Goal: Complete application form

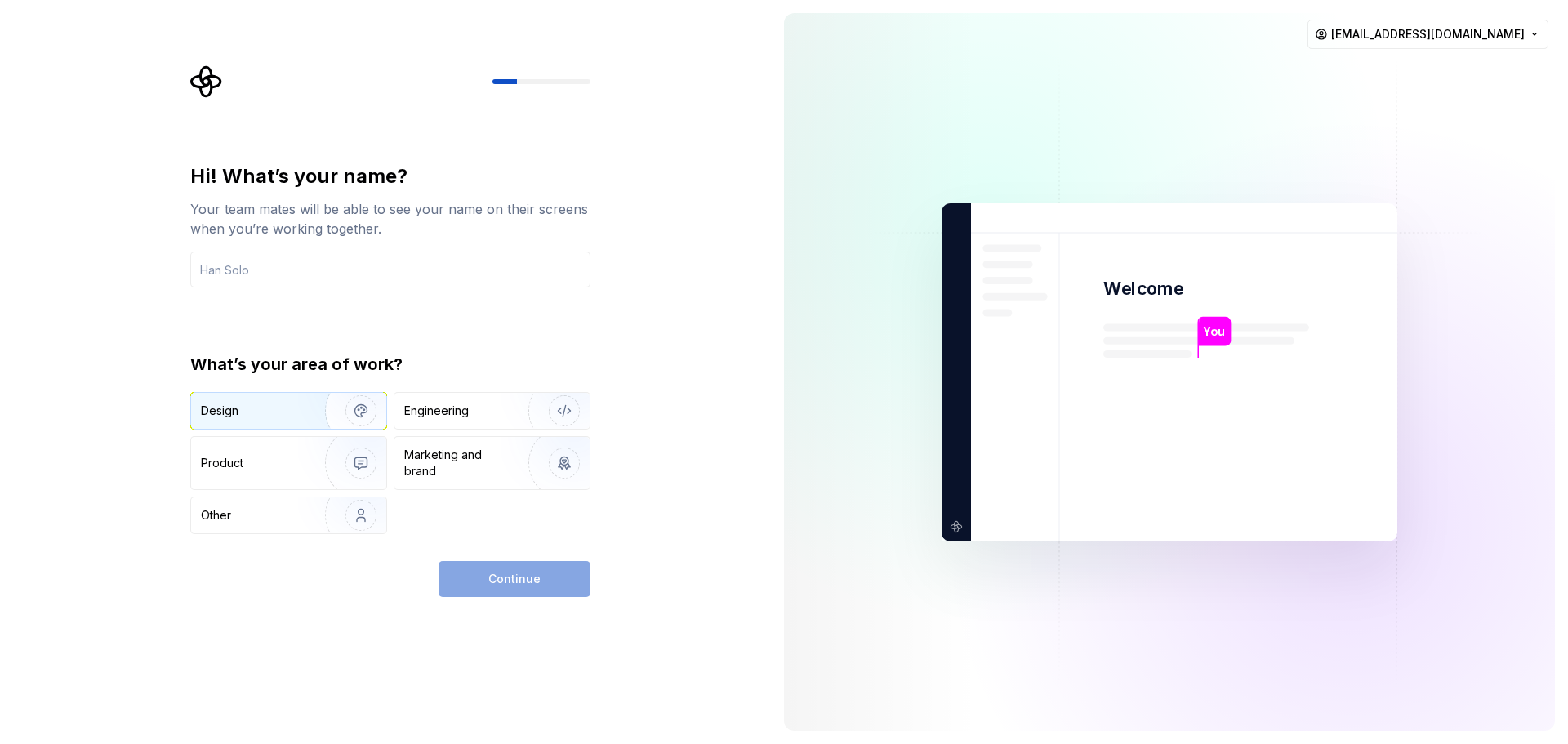
click at [308, 416] on img "button" at bounding box center [351, 411] width 104 height 110
click at [253, 276] on input "text" at bounding box center [390, 269] width 400 height 36
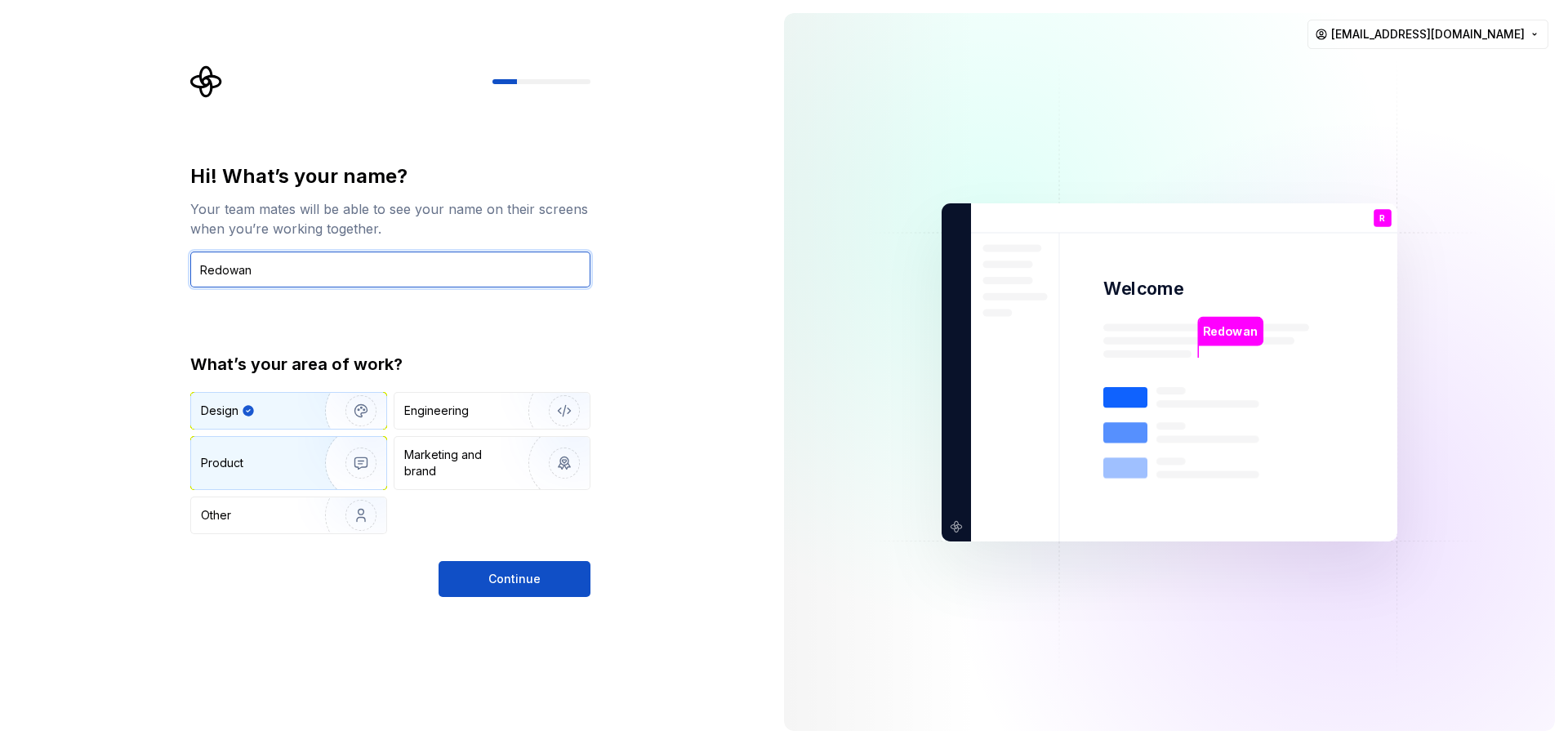
type input "Redowan"
click at [293, 460] on div "Product" at bounding box center [255, 463] width 108 height 16
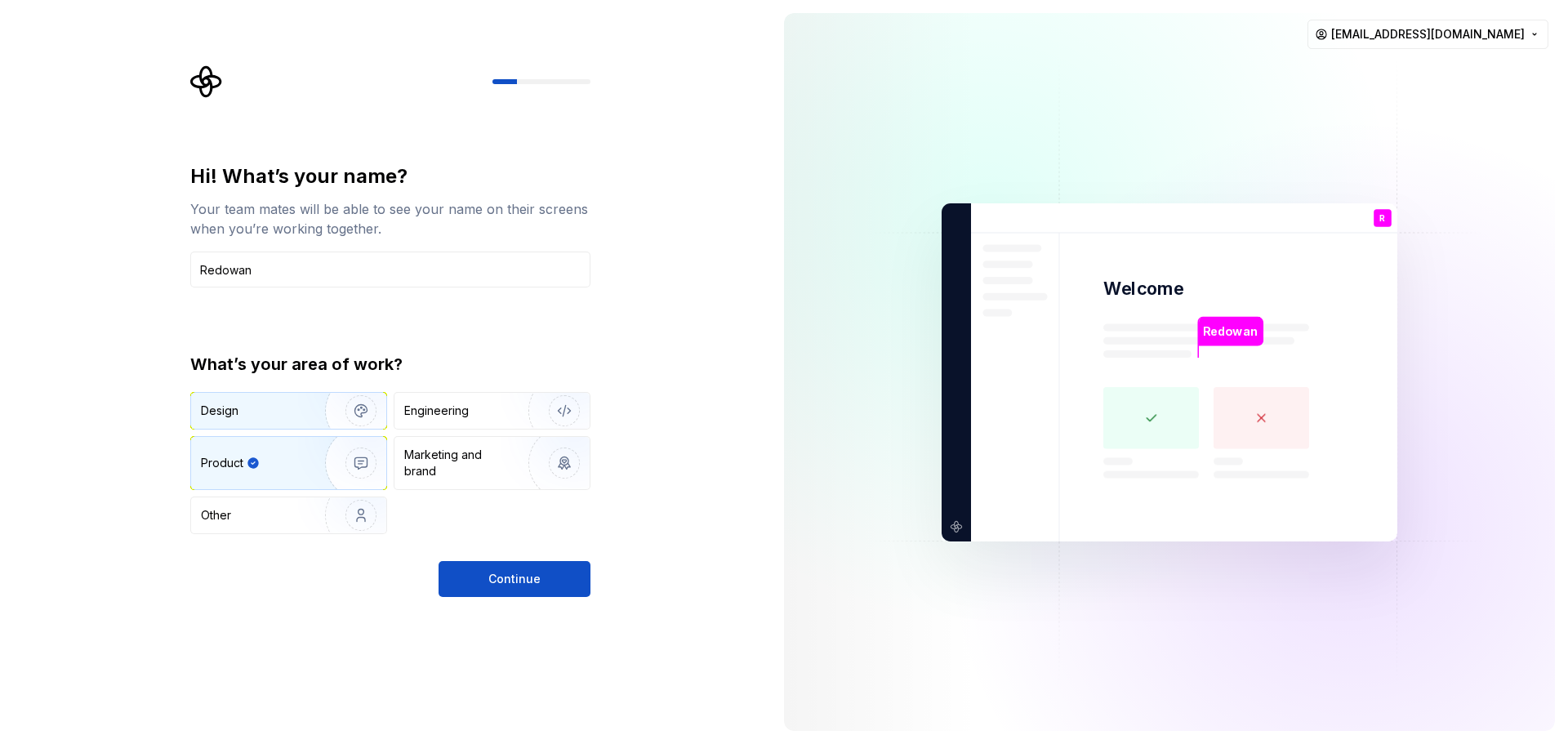
click at [293, 412] on div "Design" at bounding box center [253, 411] width 103 height 16
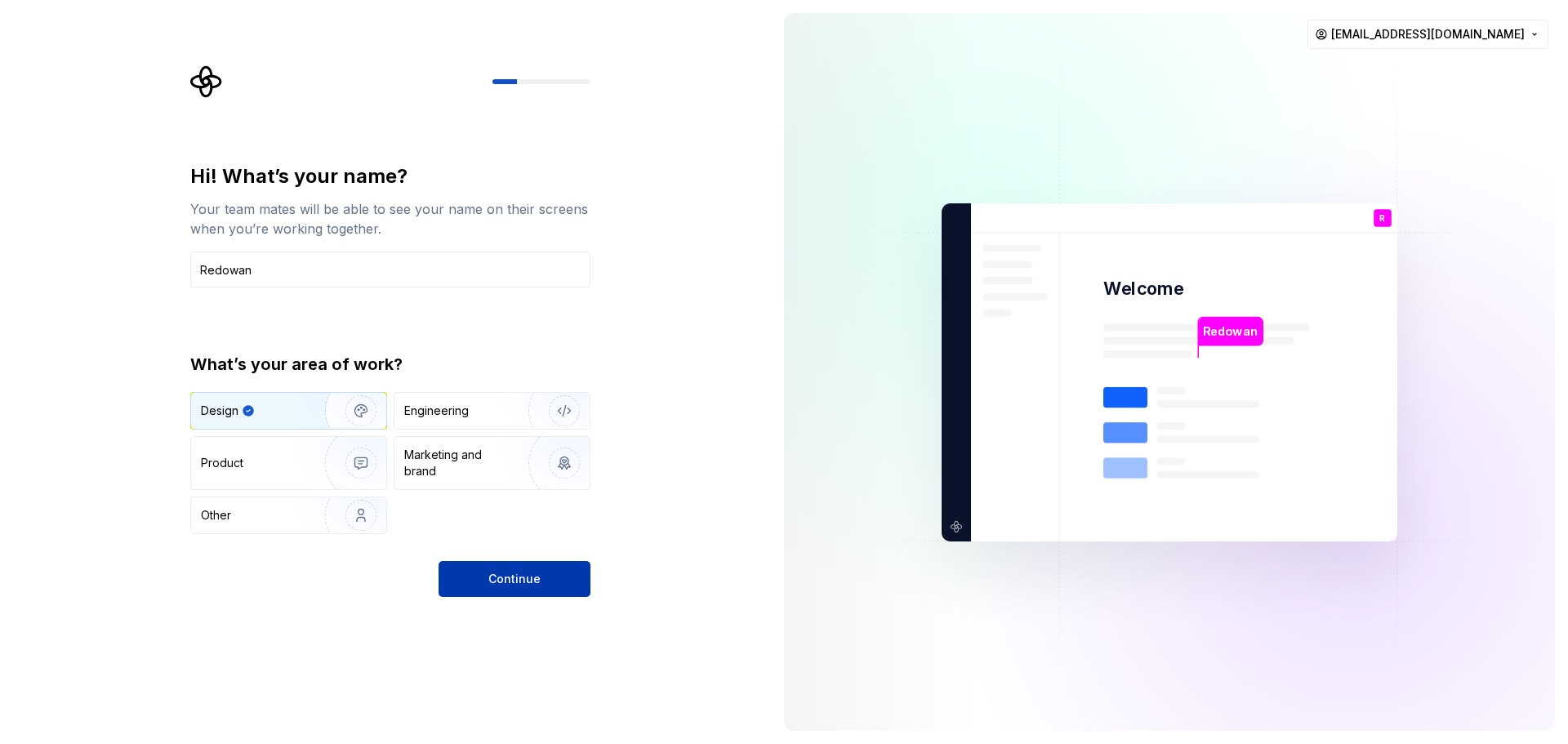
click at [517, 580] on span "Continue" at bounding box center [514, 579] width 52 height 16
click at [1161, 290] on p "Welcome" at bounding box center [1143, 289] width 80 height 24
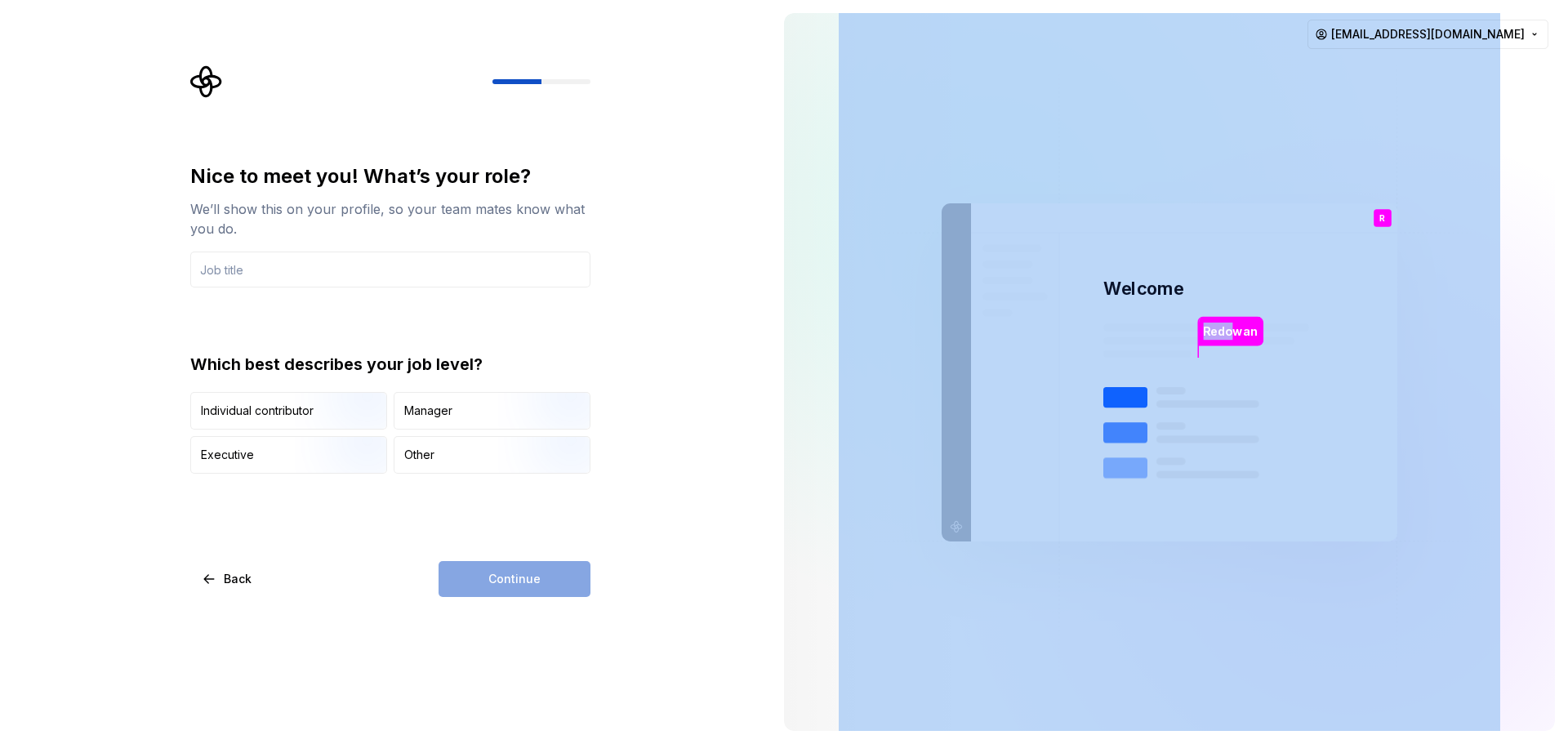
drag, startPoint x: 1234, startPoint y: 341, endPoint x: 1263, endPoint y: 340, distance: 29.0
click at [1263, 340] on div "Redowan Welcome R You T B +3 [PERSON_NAME] [PERSON_NAME]" at bounding box center [1170, 372] width 456 height 338
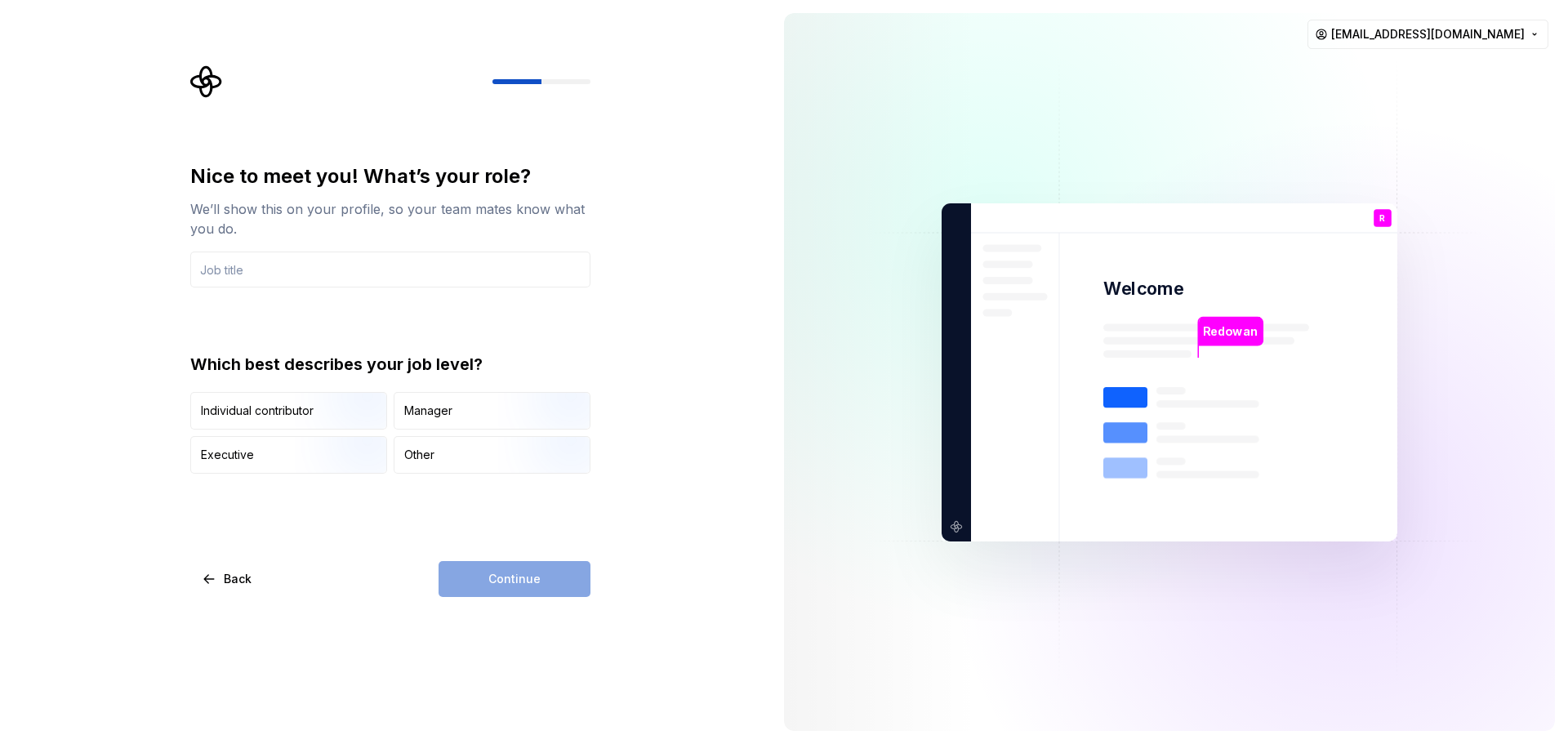
click at [652, 340] on div "Nice to meet you! What’s your role? We’ll show this on your profile, so your te…" at bounding box center [385, 372] width 771 height 744
click at [279, 266] on input "text" at bounding box center [390, 269] width 400 height 36
type input "u"
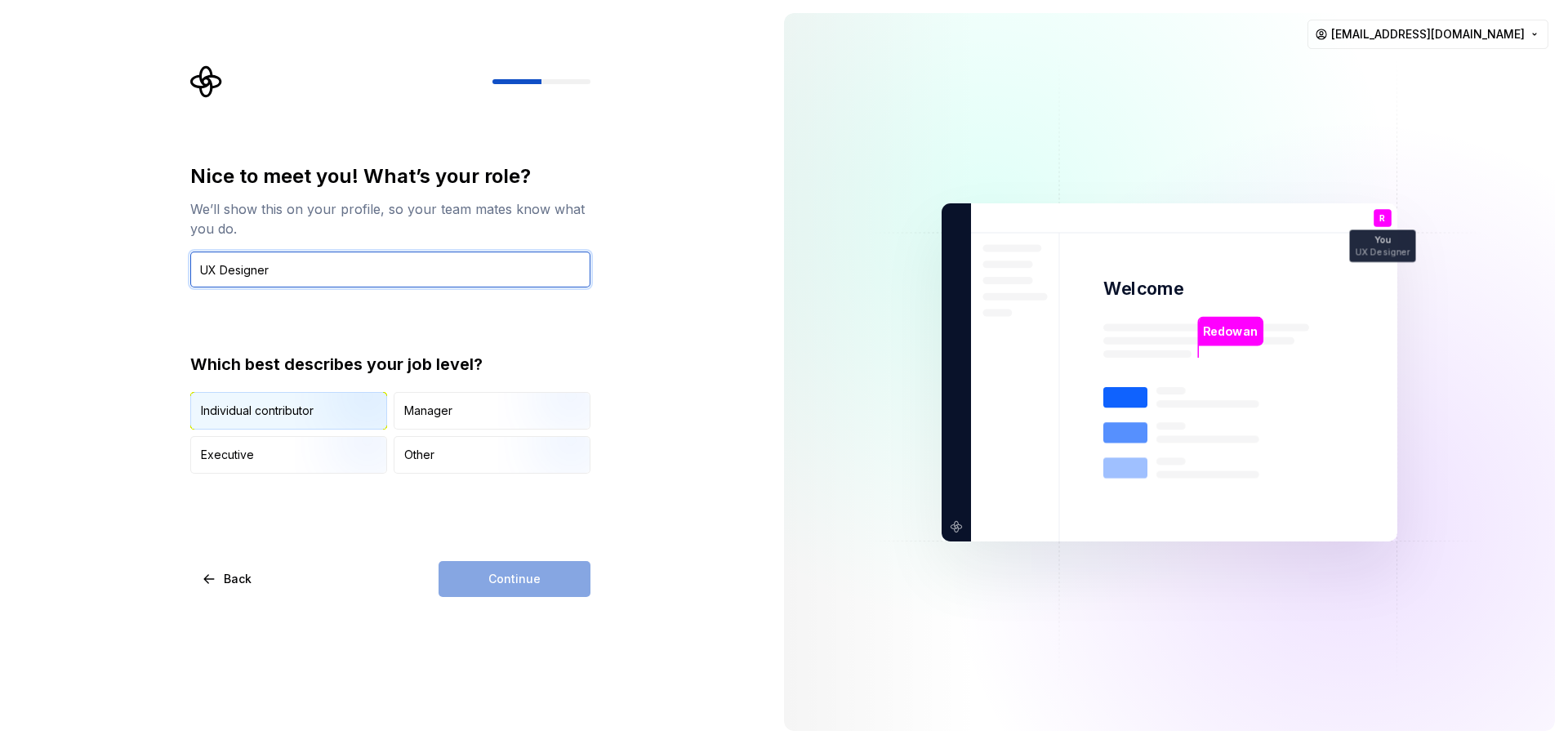
type input "UX Designer"
click at [289, 406] on div "Individual contributor" at bounding box center [257, 411] width 113 height 16
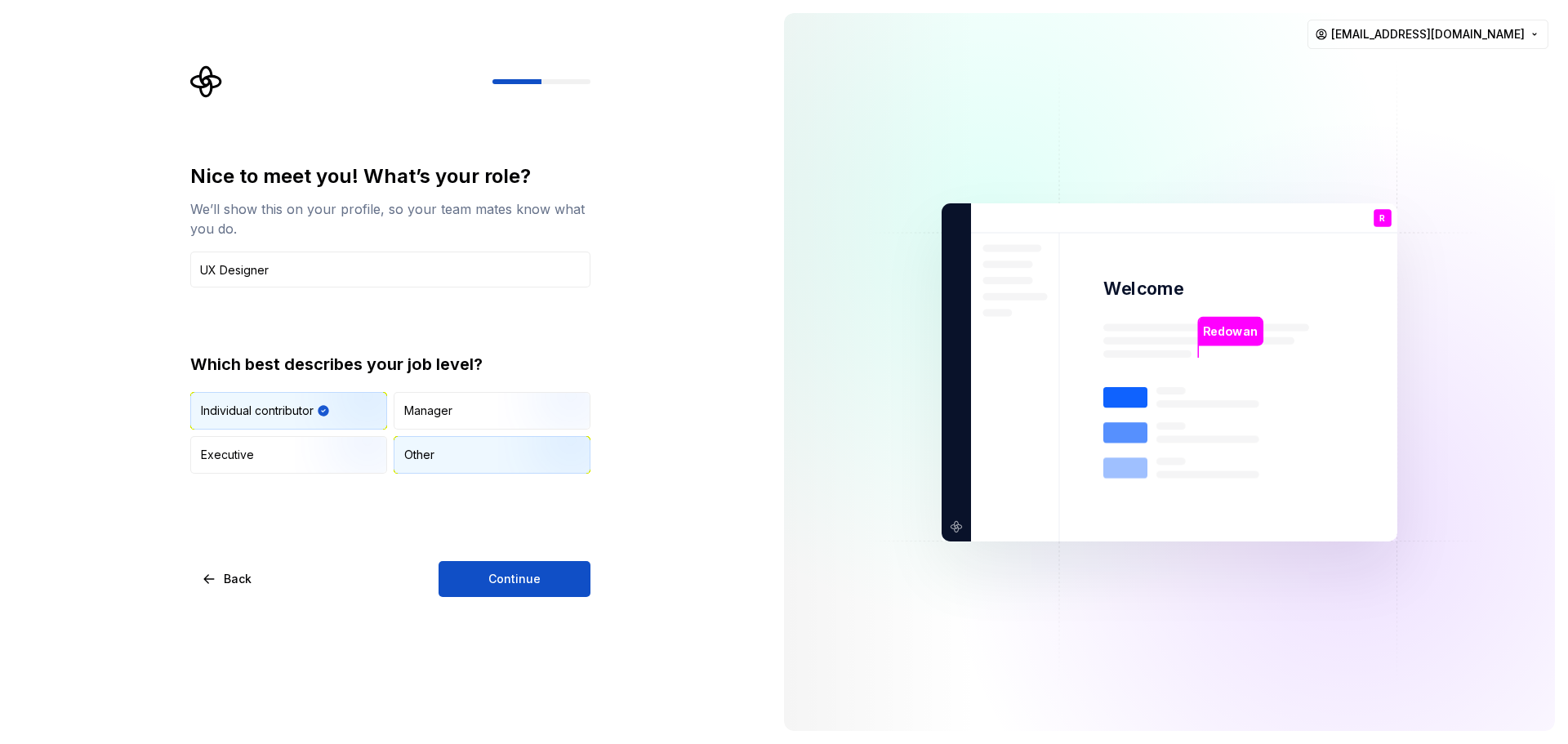
click at [446, 467] on div "Other" at bounding box center [492, 454] width 195 height 36
click at [296, 415] on img "button" at bounding box center [347, 431] width 104 height 110
click at [474, 573] on button "Continue" at bounding box center [514, 578] width 152 height 36
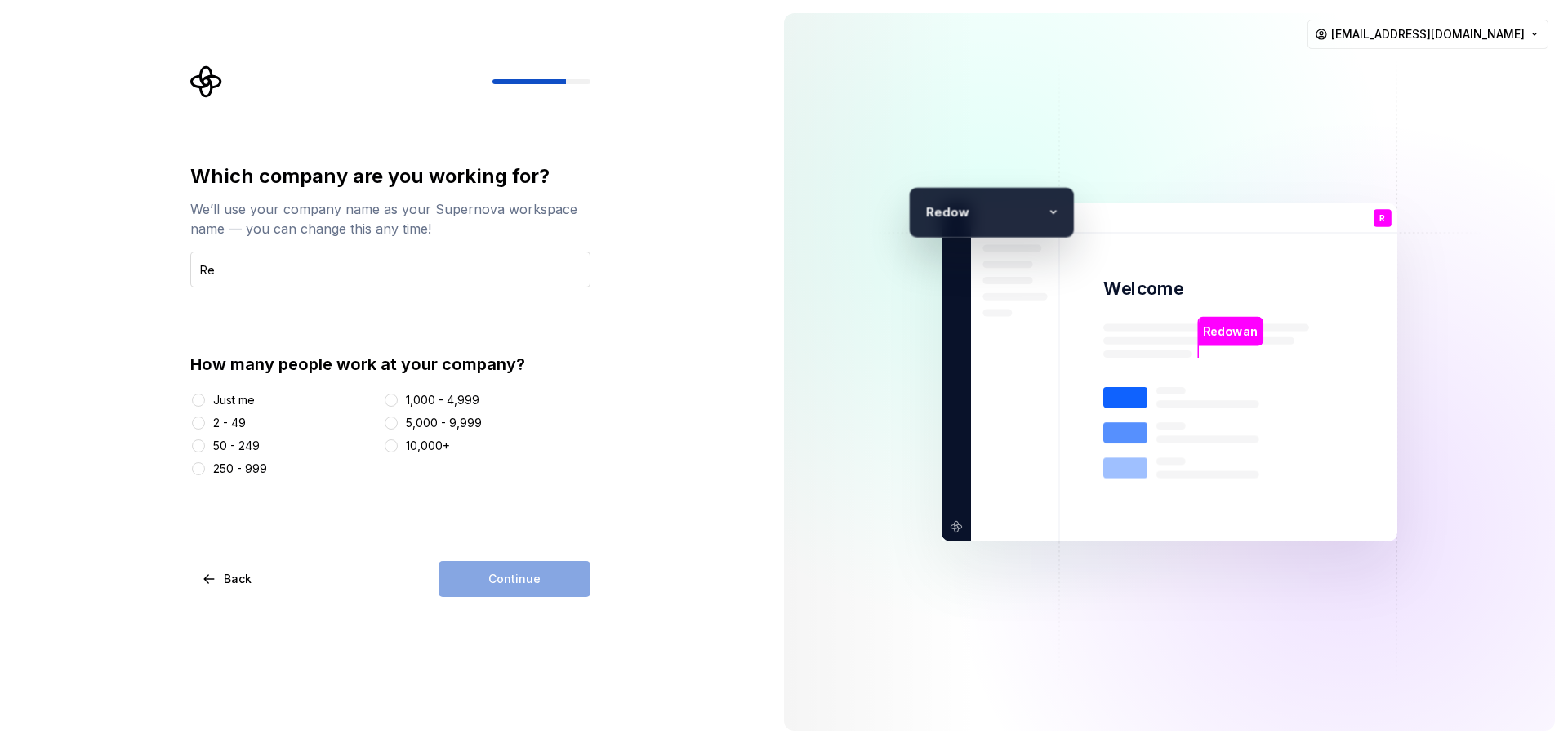
type input "R"
type input "KGS Design"
click at [232, 419] on div "2 - 49" at bounding box center [230, 423] width 33 height 16
click at [205, 419] on button "2 - 49" at bounding box center [199, 423] width 13 height 13
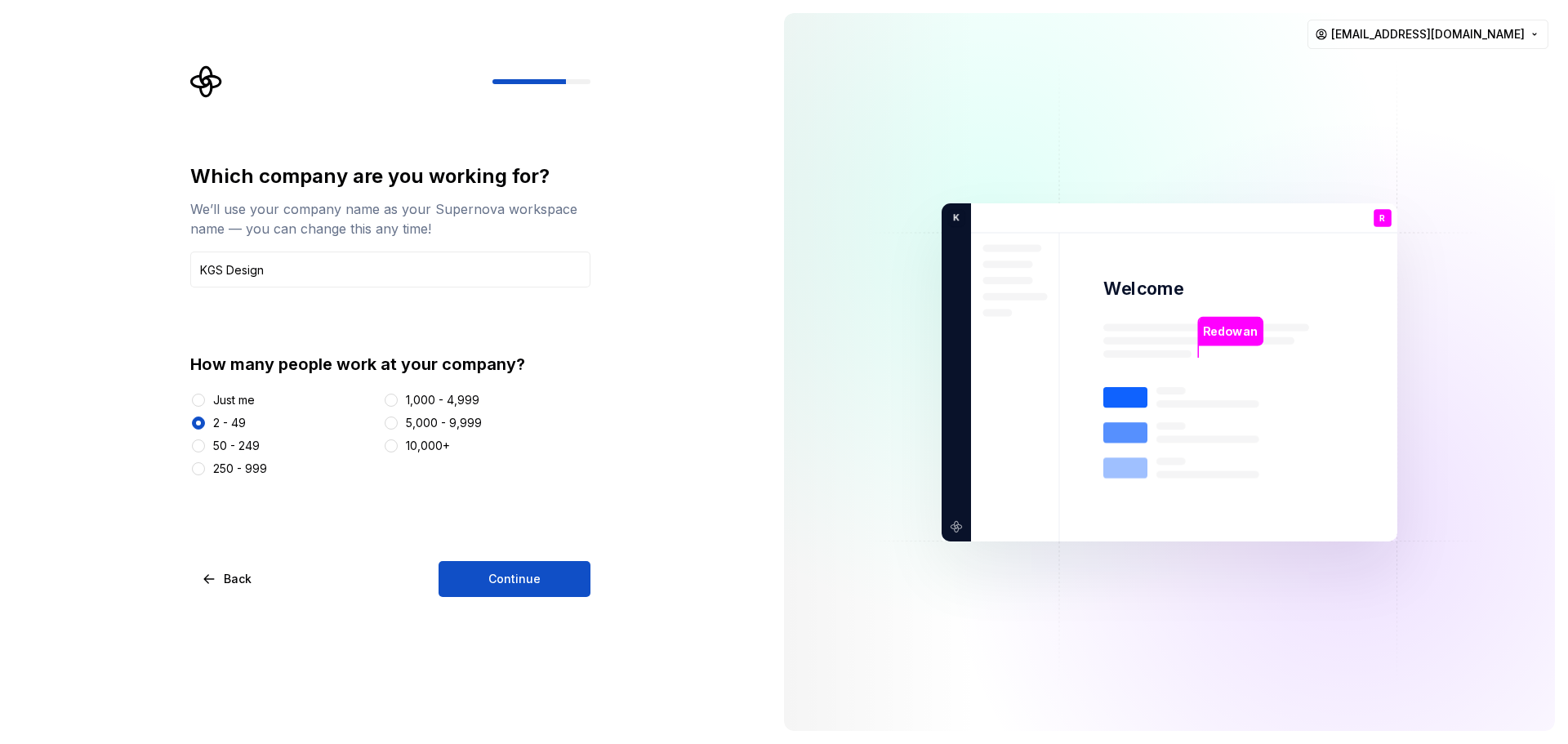
click at [555, 557] on div "Which company are you working for? We’ll use your company name as your Supernov…" at bounding box center [390, 380] width 400 height 434
click at [537, 577] on span "Continue" at bounding box center [514, 579] width 52 height 16
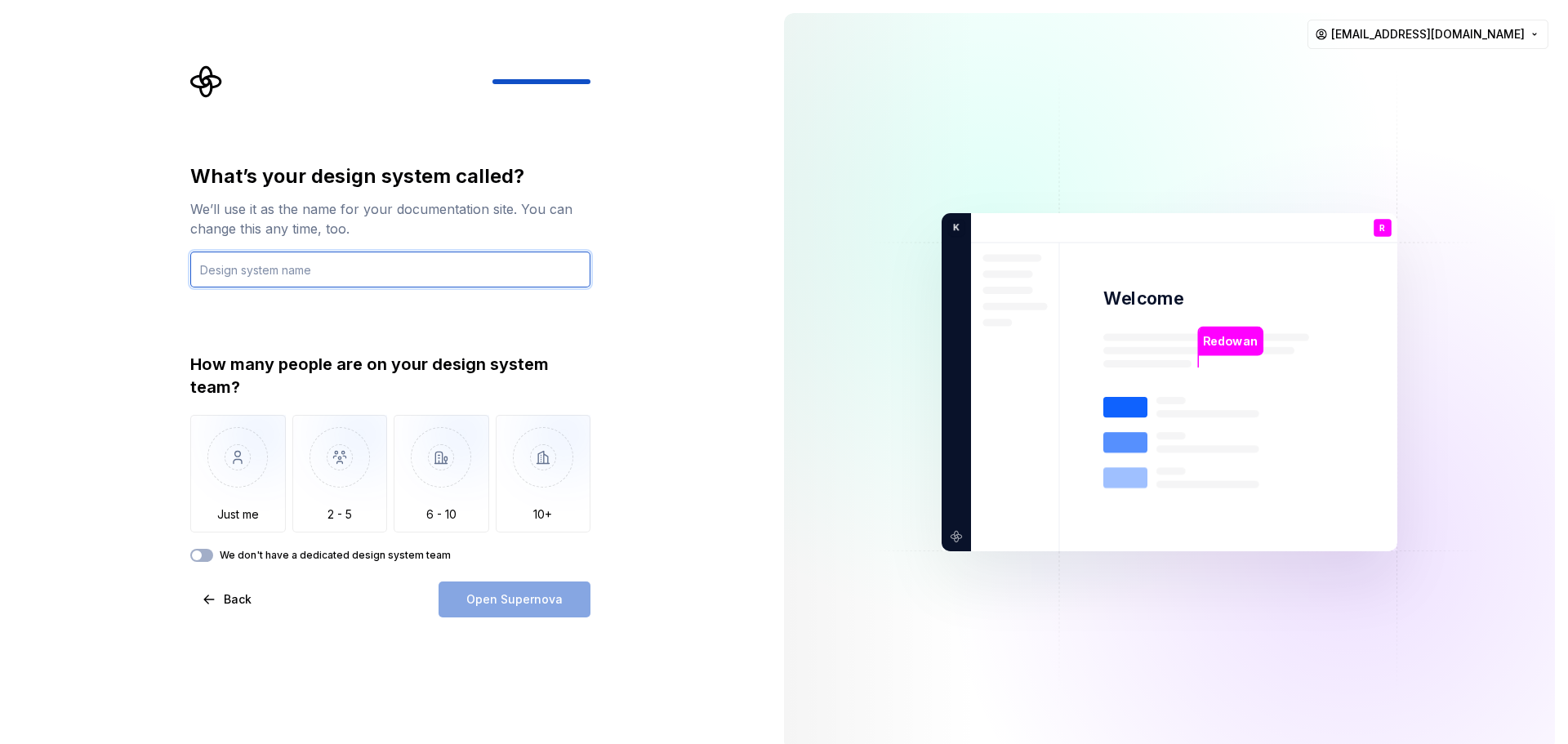
click at [413, 264] on input "text" at bounding box center [390, 269] width 400 height 36
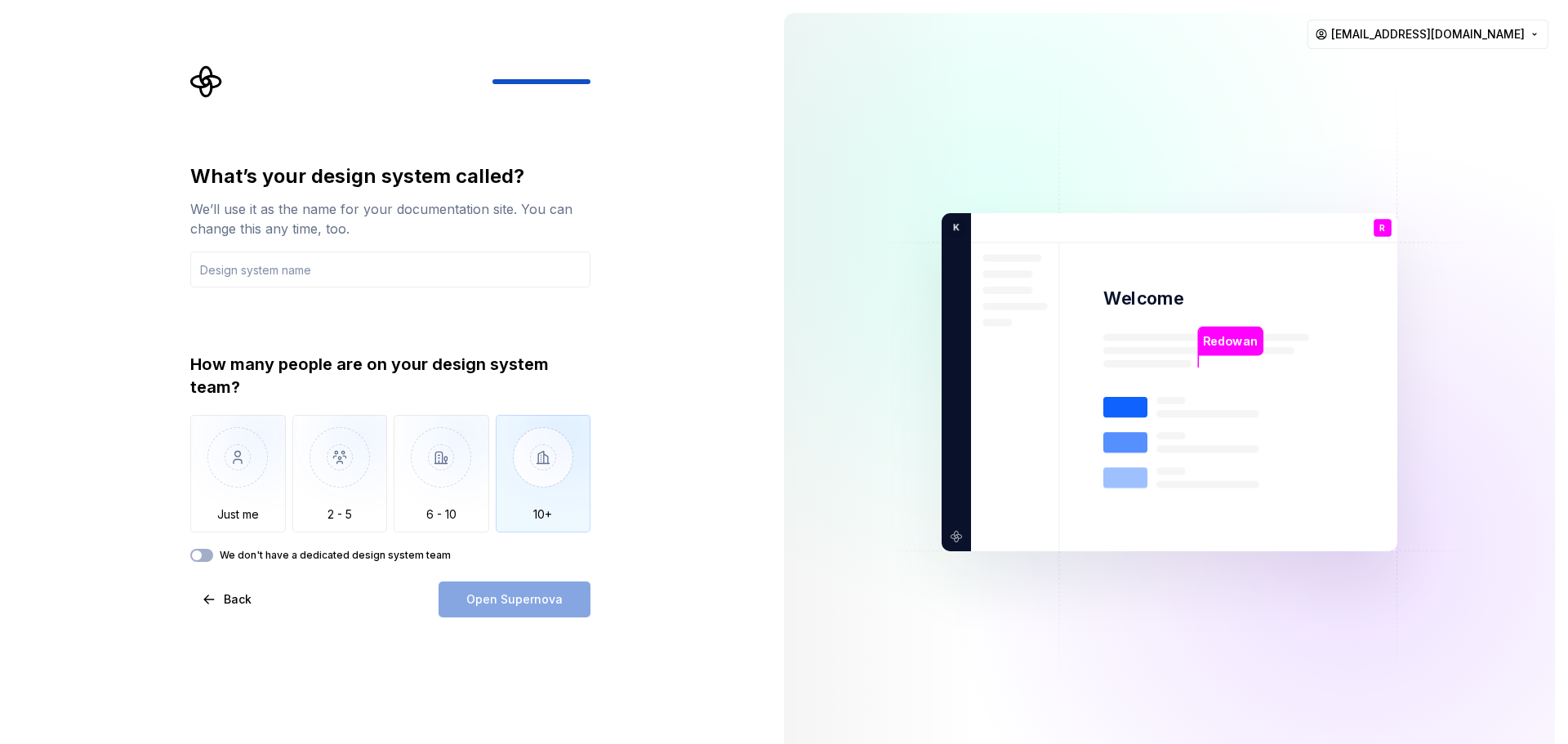
click at [528, 473] on img "button" at bounding box center [544, 469] width 95 height 110
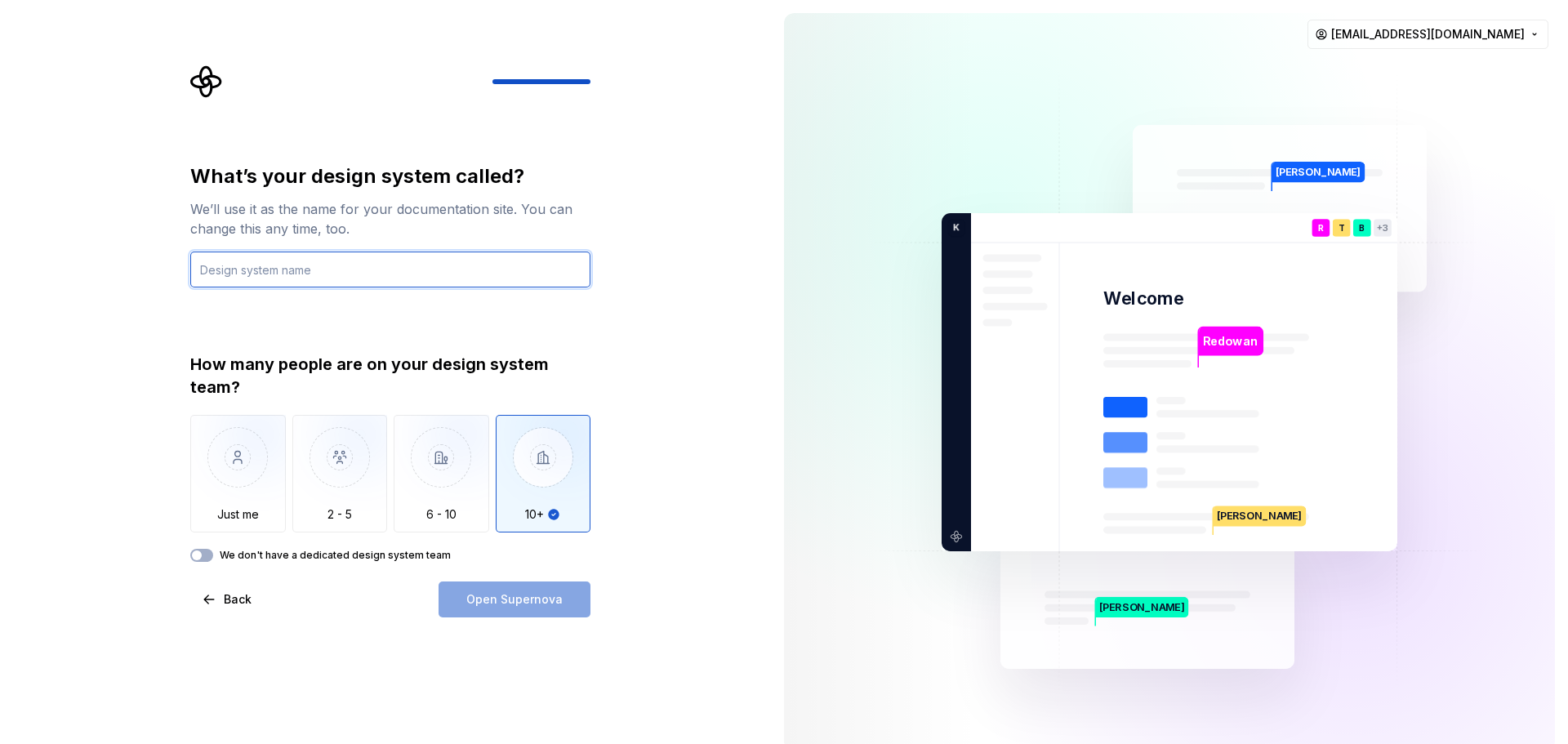
click at [441, 271] on input "text" at bounding box center [390, 269] width 400 height 36
type input "KGS Design System"
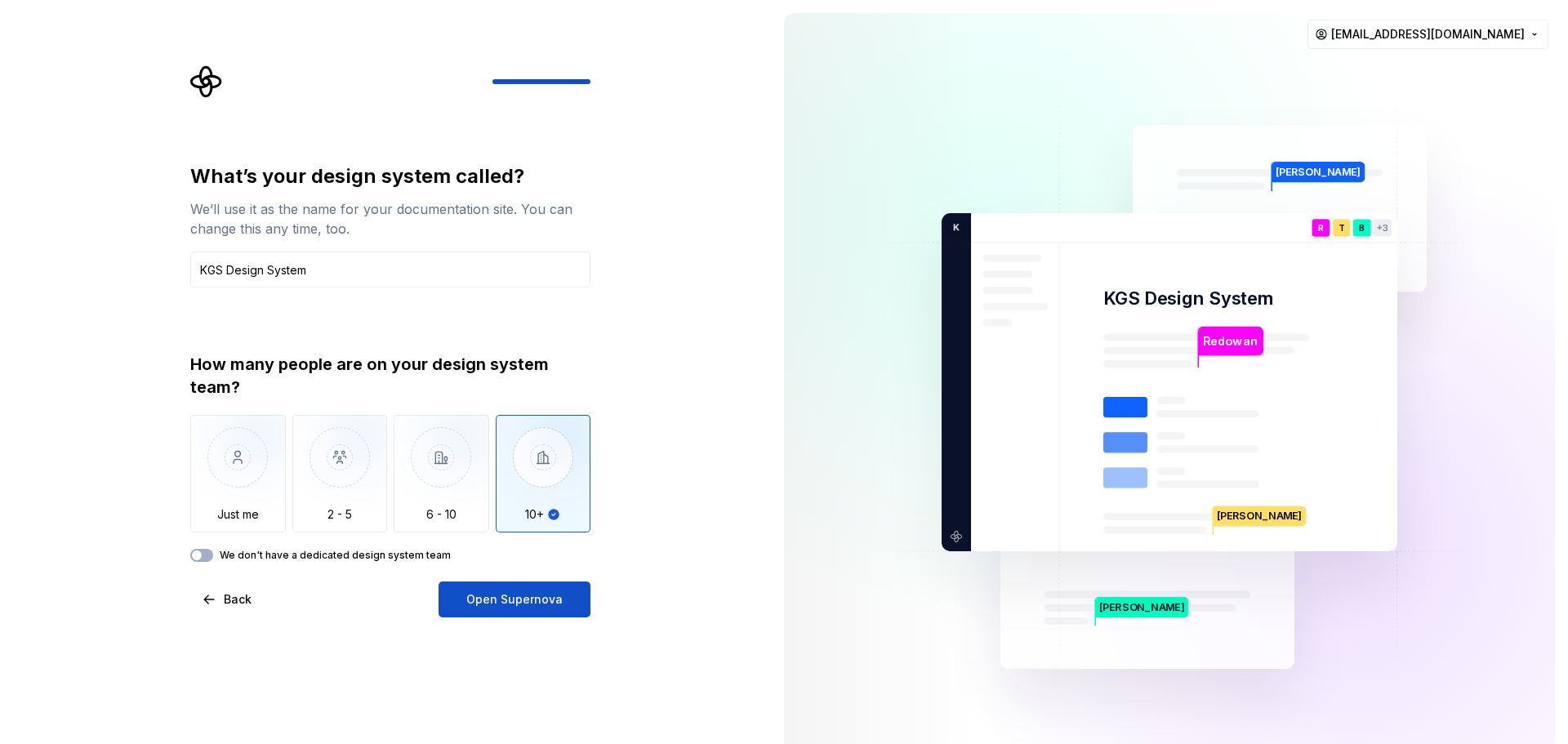
click at [218, 561] on div "We don't have a dedicated design system team" at bounding box center [390, 555] width 400 height 13
click at [209, 548] on div "How many people are on your design system team? Just me 2 - 5 6 - 10 10+ We don…" at bounding box center [390, 458] width 400 height 209
click at [208, 555] on button "We don't have a dedicated design system team" at bounding box center [201, 555] width 23 height 13
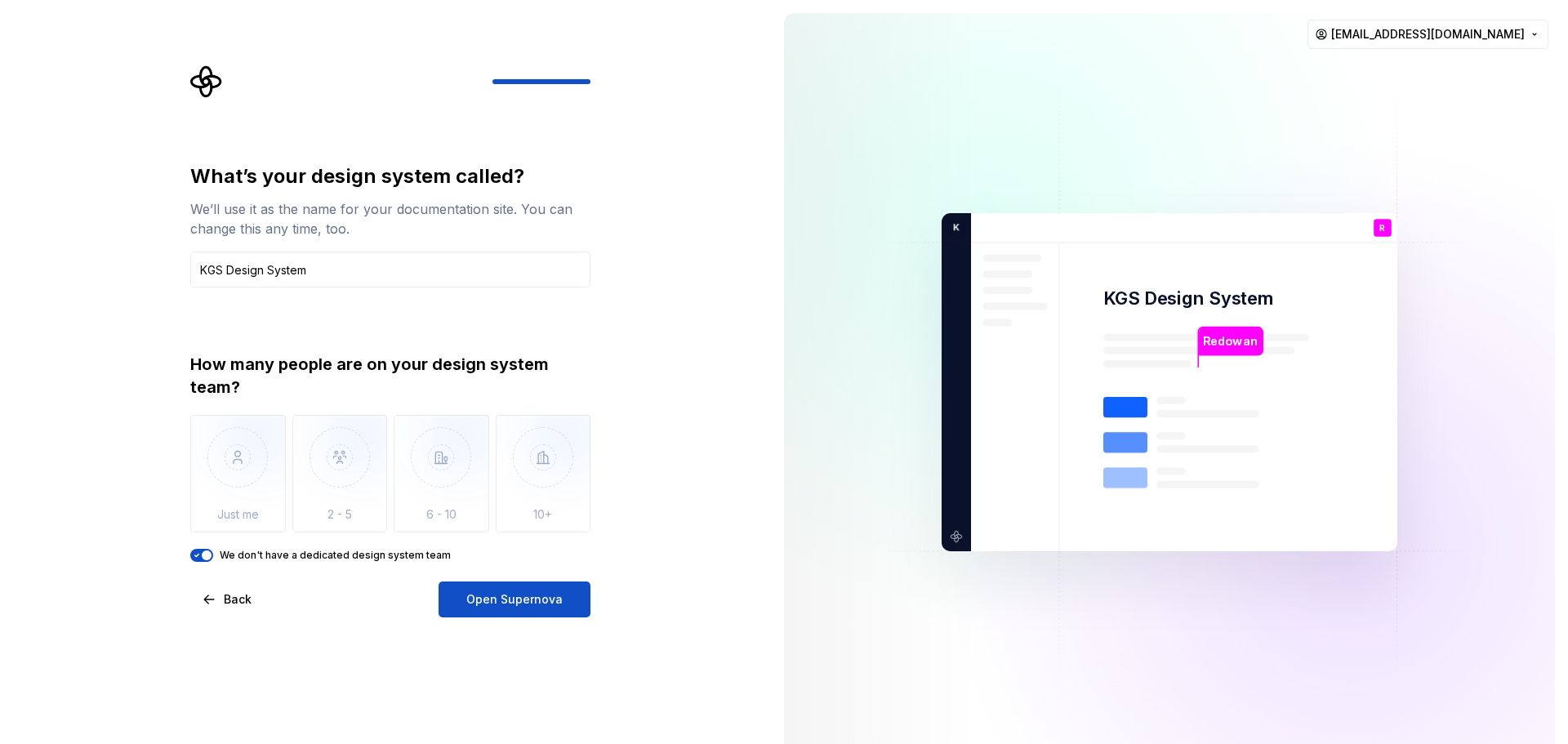
click at [215, 551] on div "We don't have a dedicated design system team" at bounding box center [390, 555] width 400 height 13
click at [216, 551] on div "We don't have a dedicated design system team" at bounding box center [390, 555] width 400 height 13
click at [202, 555] on span "button" at bounding box center [206, 555] width 10 height 10
click at [202, 555] on icon "button" at bounding box center [197, 555] width 13 height 10
click at [200, 562] on div "What’s your design system called? We’ll use it as the name for your documentati…" at bounding box center [390, 390] width 400 height 454
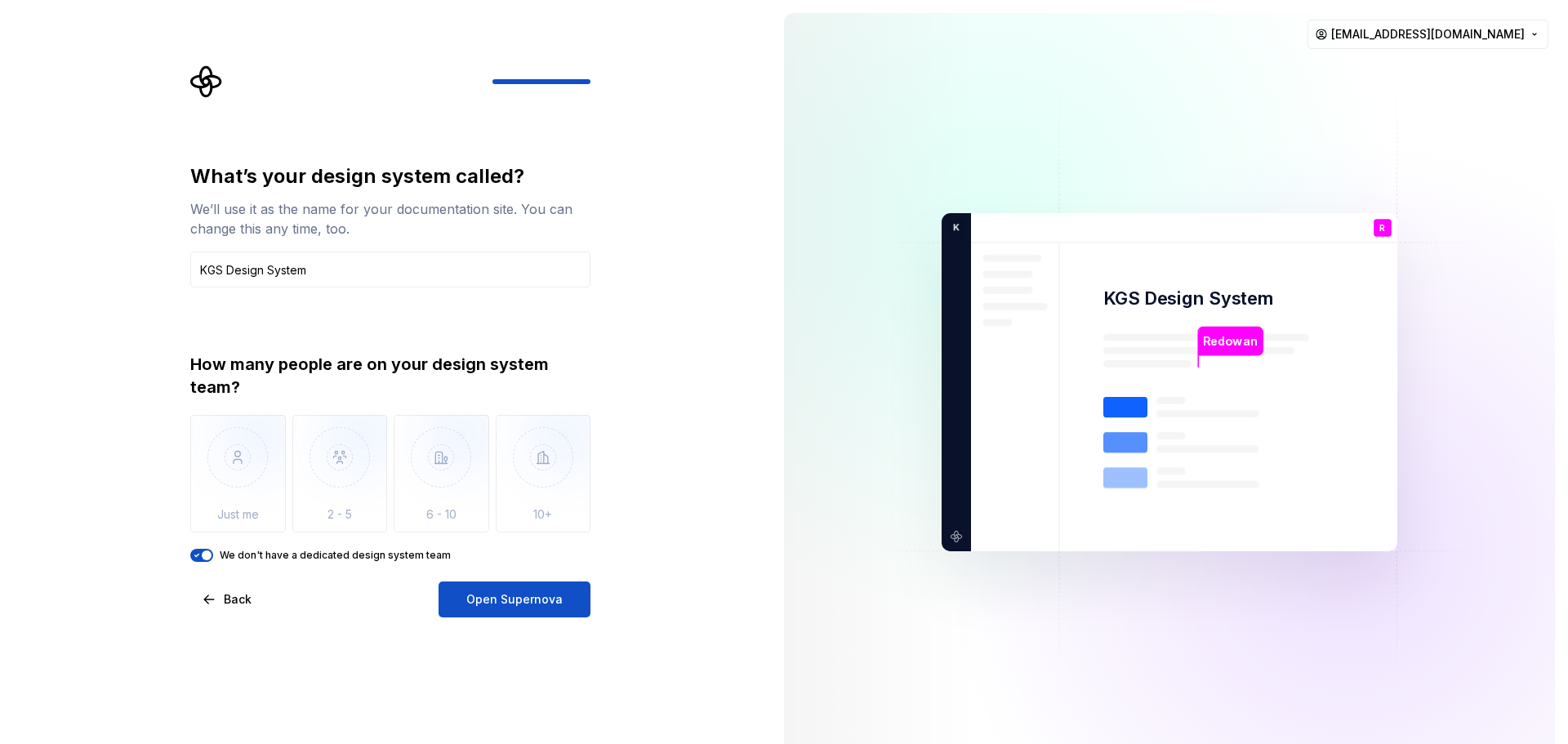
click at [200, 555] on icon "button" at bounding box center [197, 555] width 13 height 10
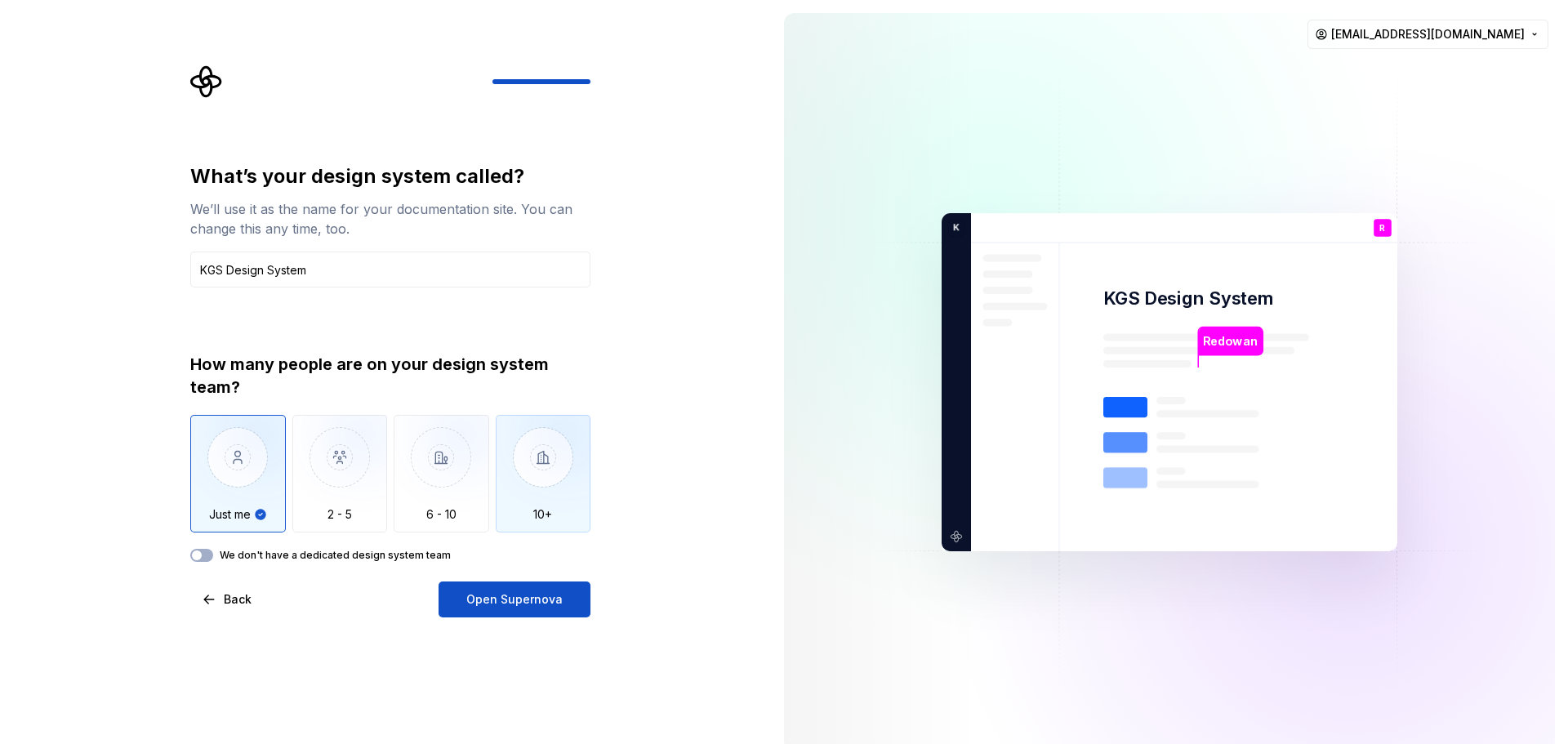
click at [522, 477] on img "button" at bounding box center [544, 469] width 95 height 110
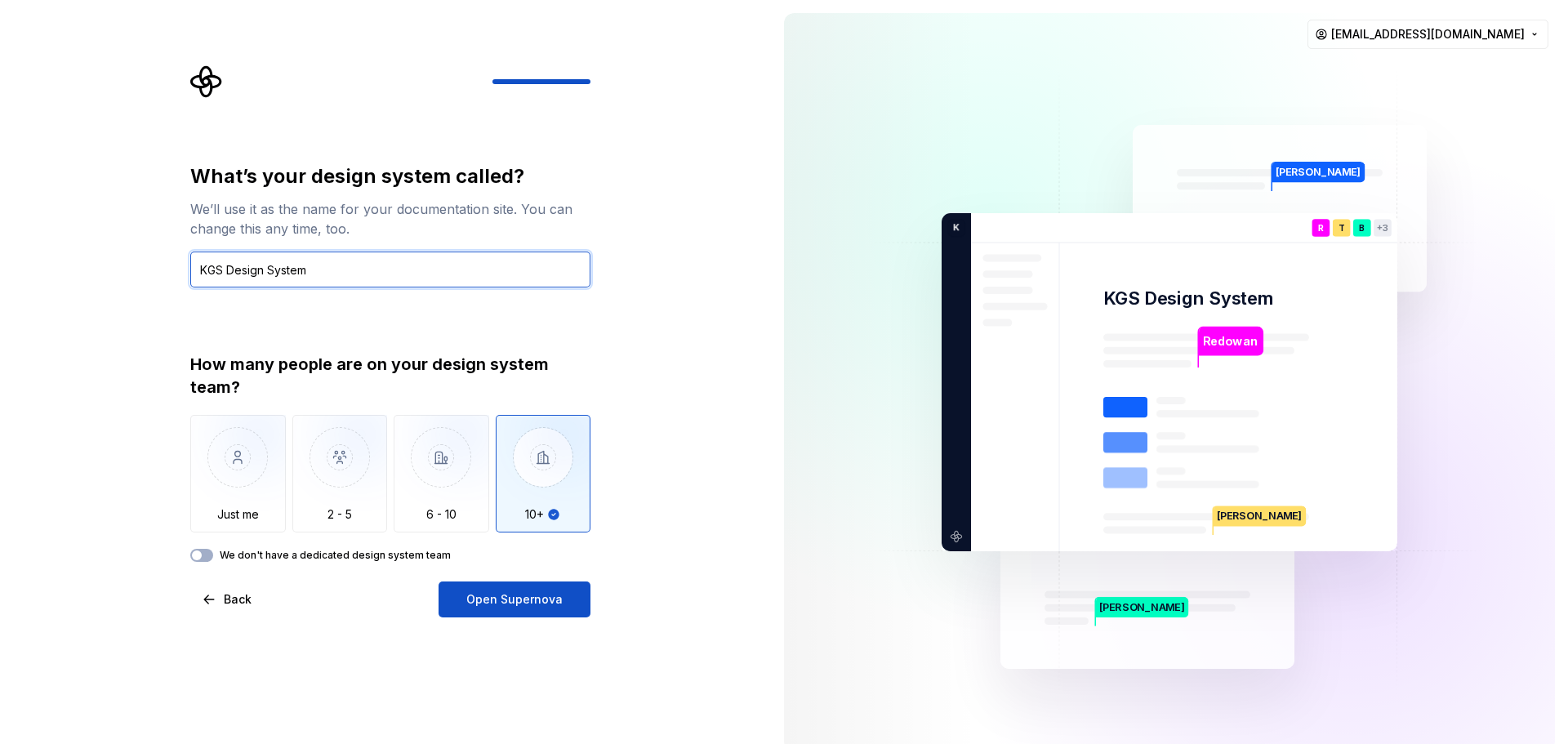
click at [379, 277] on input "KGS Design System" at bounding box center [390, 269] width 400 height 36
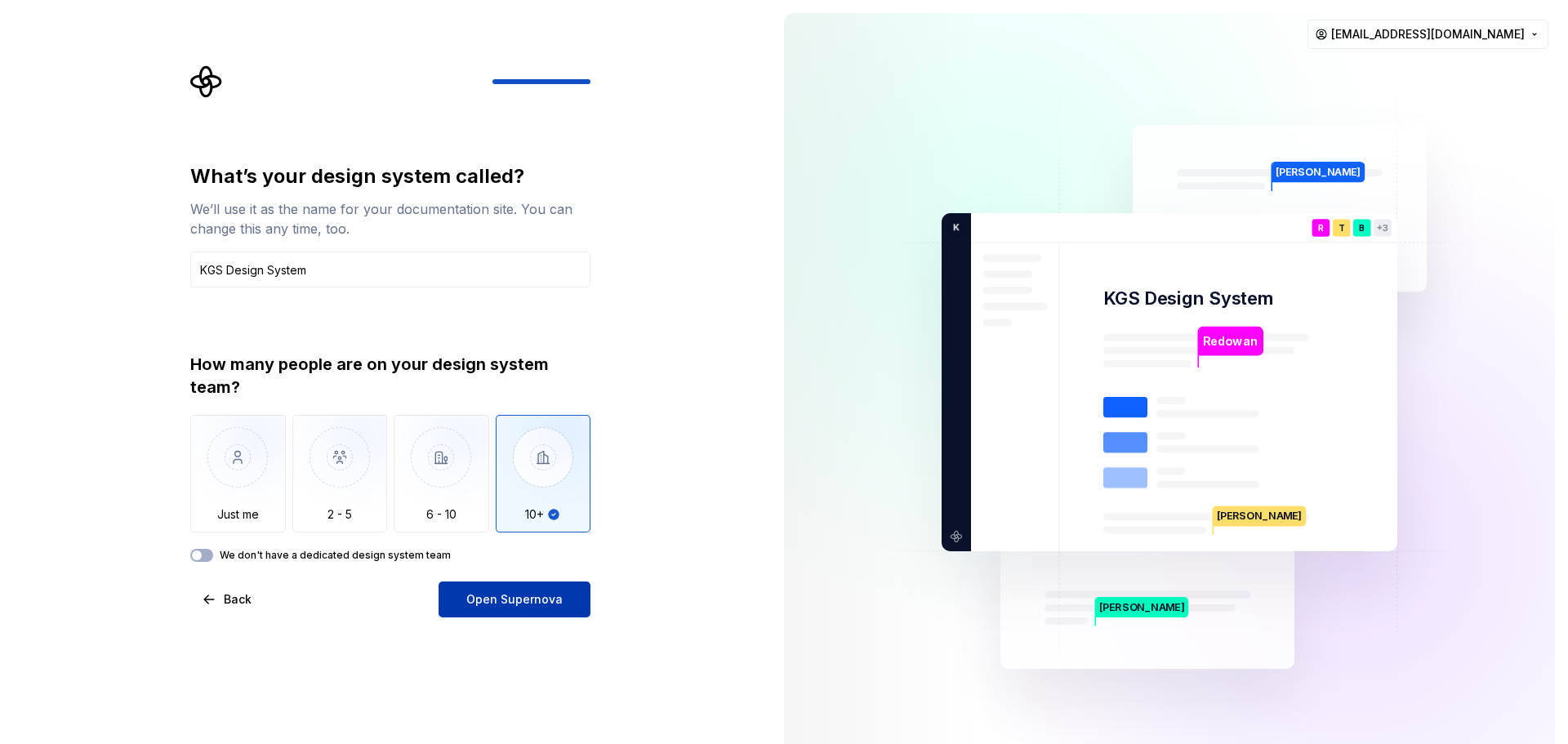
click at [537, 614] on button "Open Supernova" at bounding box center [514, 598] width 152 height 36
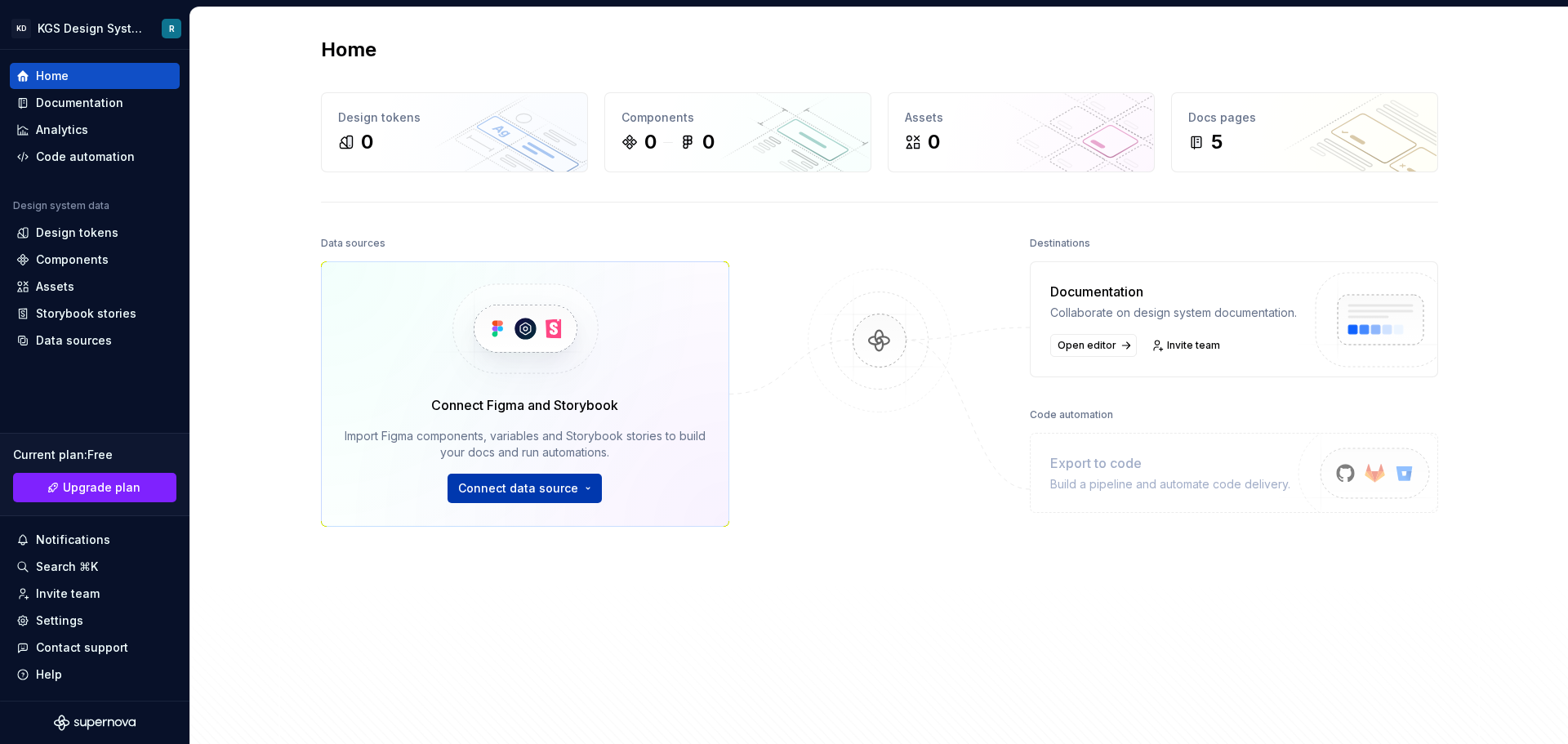
click at [563, 491] on html "KD KGS Design System R Home Documentation Analytics Code automation Design syst…" at bounding box center [784, 372] width 1568 height 744
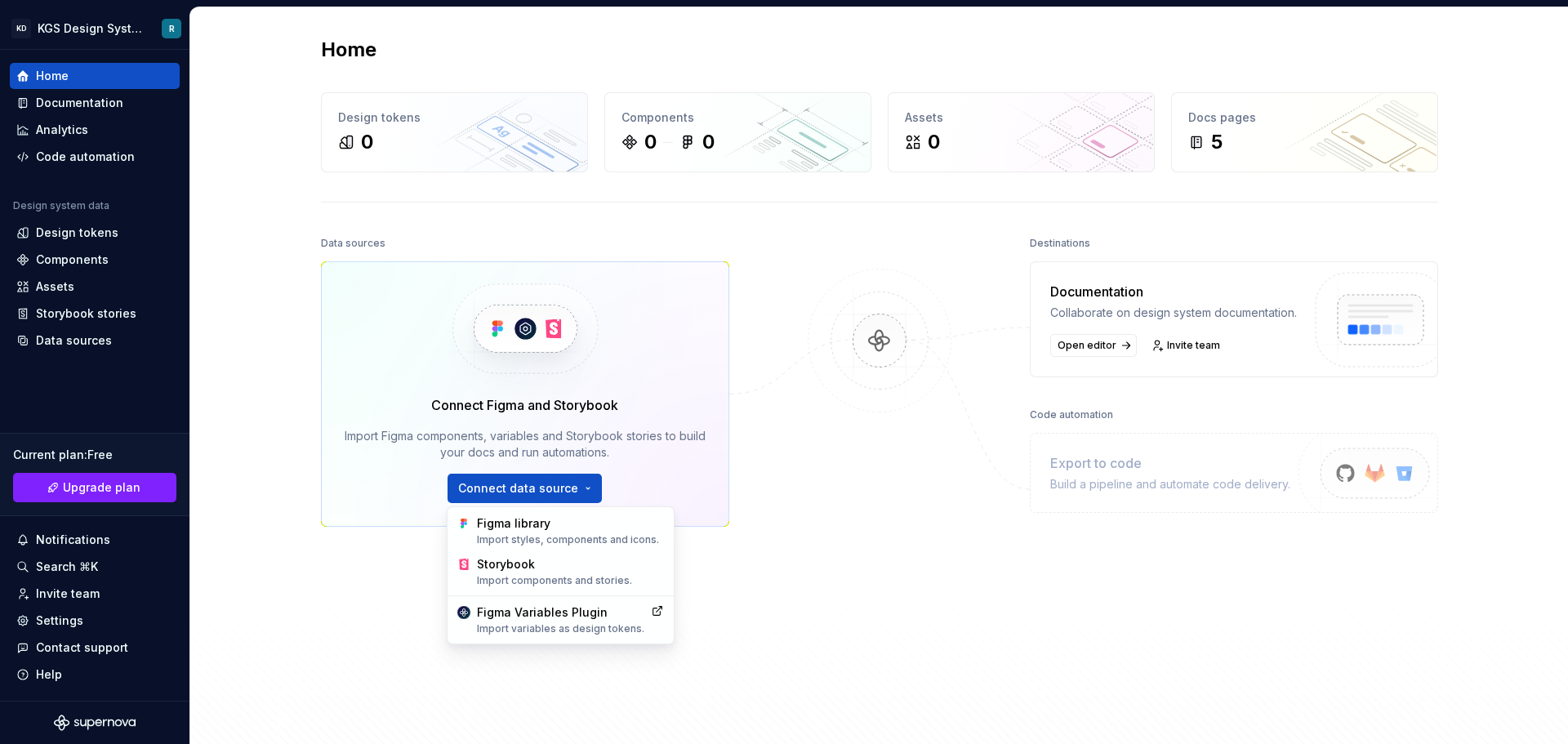
click at [832, 499] on html "KD KGS Design System R Home Documentation Analytics Code automation Design syst…" at bounding box center [784, 372] width 1568 height 744
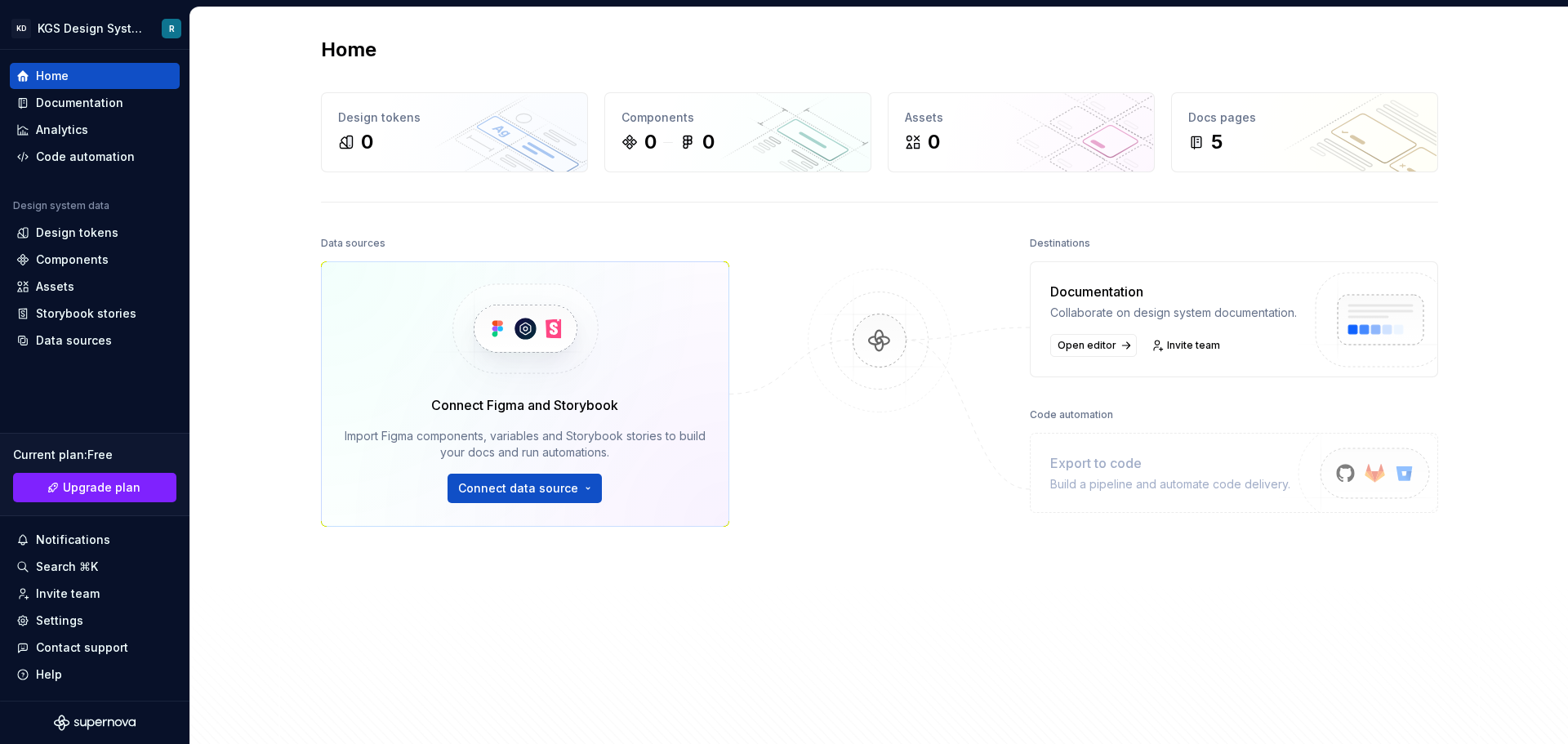
click at [276, 641] on div "Home Design tokens 0 Components 0 0 Assets 0 Docs pages 5 Data sources Connect …" at bounding box center [879, 391] width 1378 height 767
